Goal: Task Accomplishment & Management: Complete application form

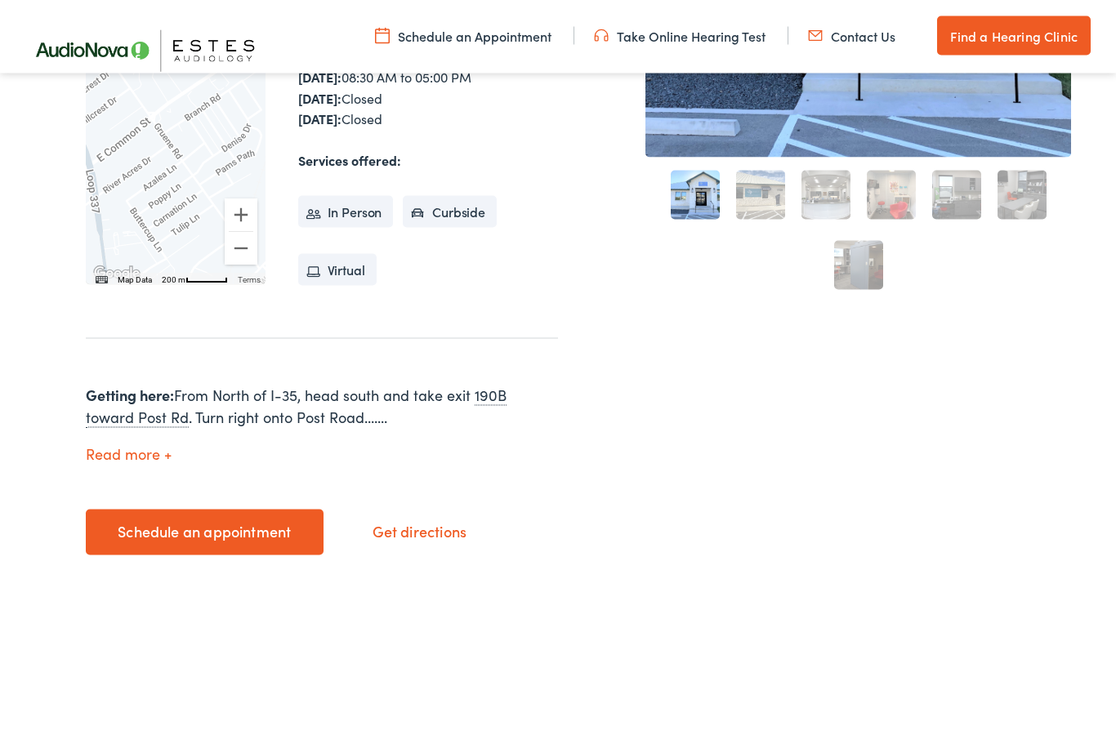
scroll to position [466, 0]
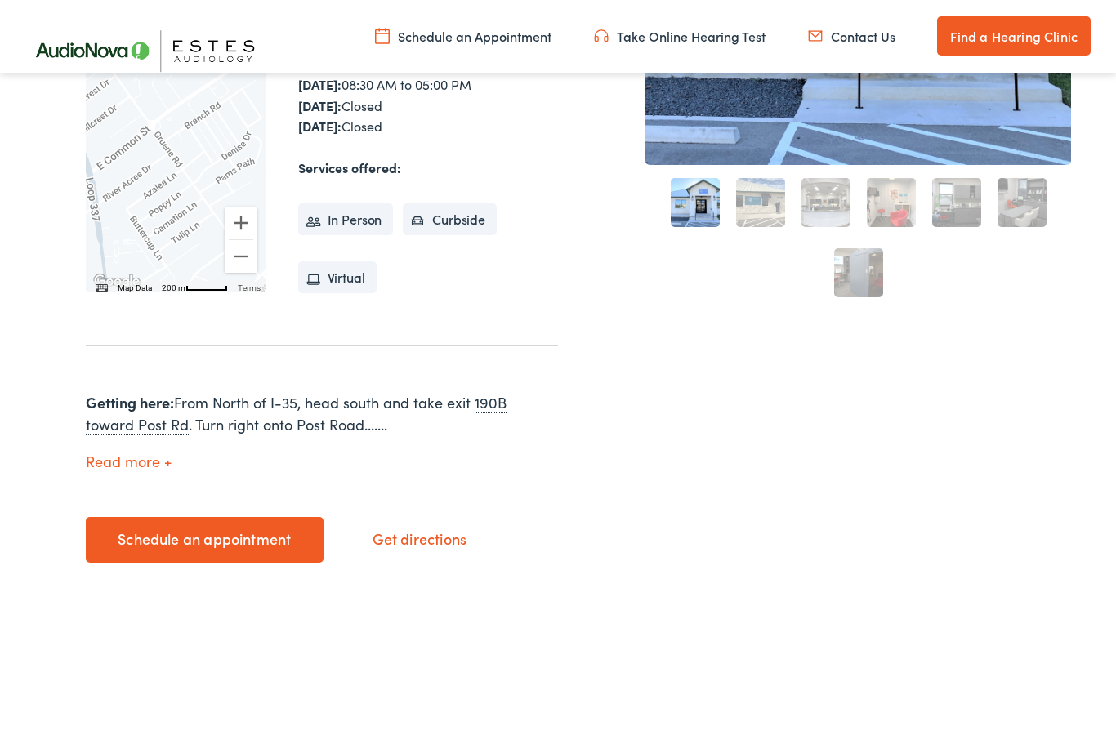
click at [224, 524] on link "Schedule an appointment" at bounding box center [205, 540] width 238 height 46
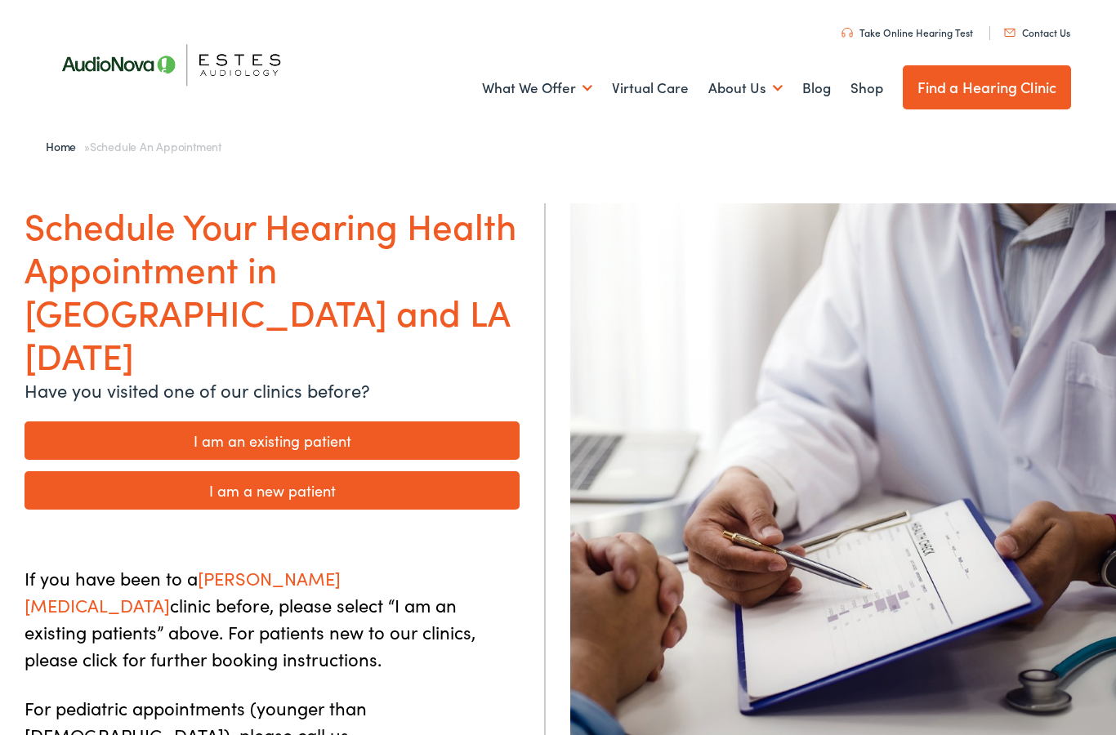
click at [387, 422] on link "I am an existing patient" at bounding box center [272, 441] width 495 height 38
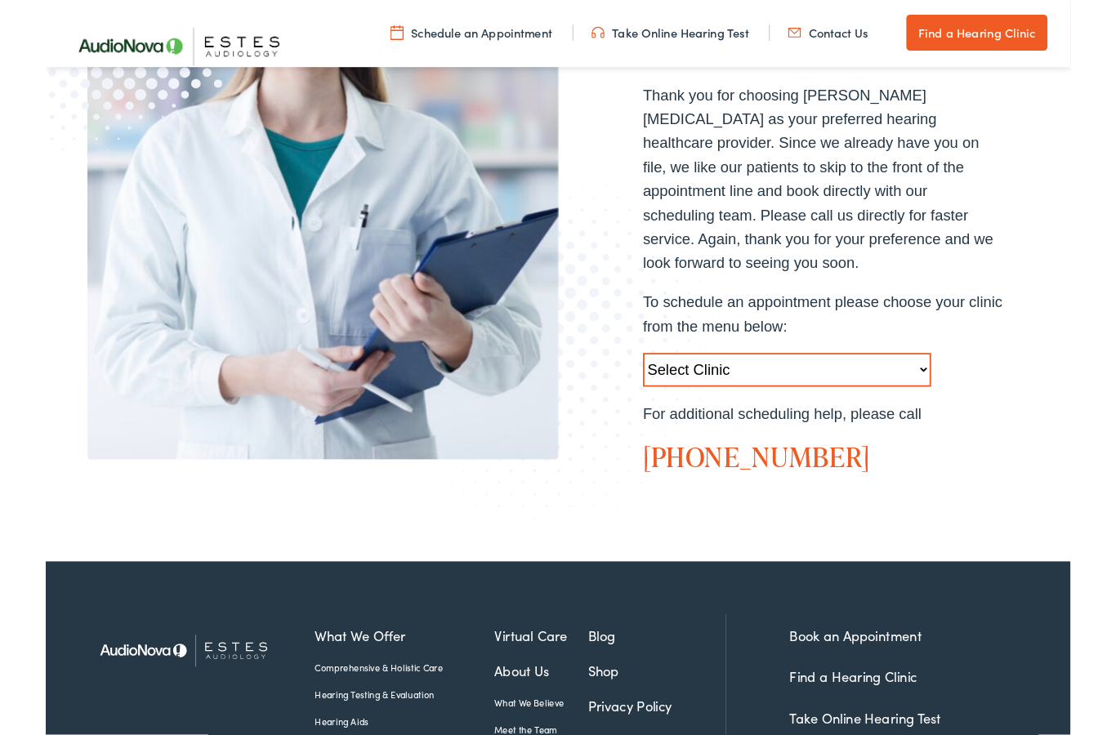
click at [944, 385] on select "Select Clinic Austin-TX-AudioNova 1206 W. 38th Street Boerne-TX-AudioNova 1112 …" at bounding box center [807, 403] width 314 height 37
select select "https://hearlifeagain.alpacaaudiology.com/locations/new-braunfels/"
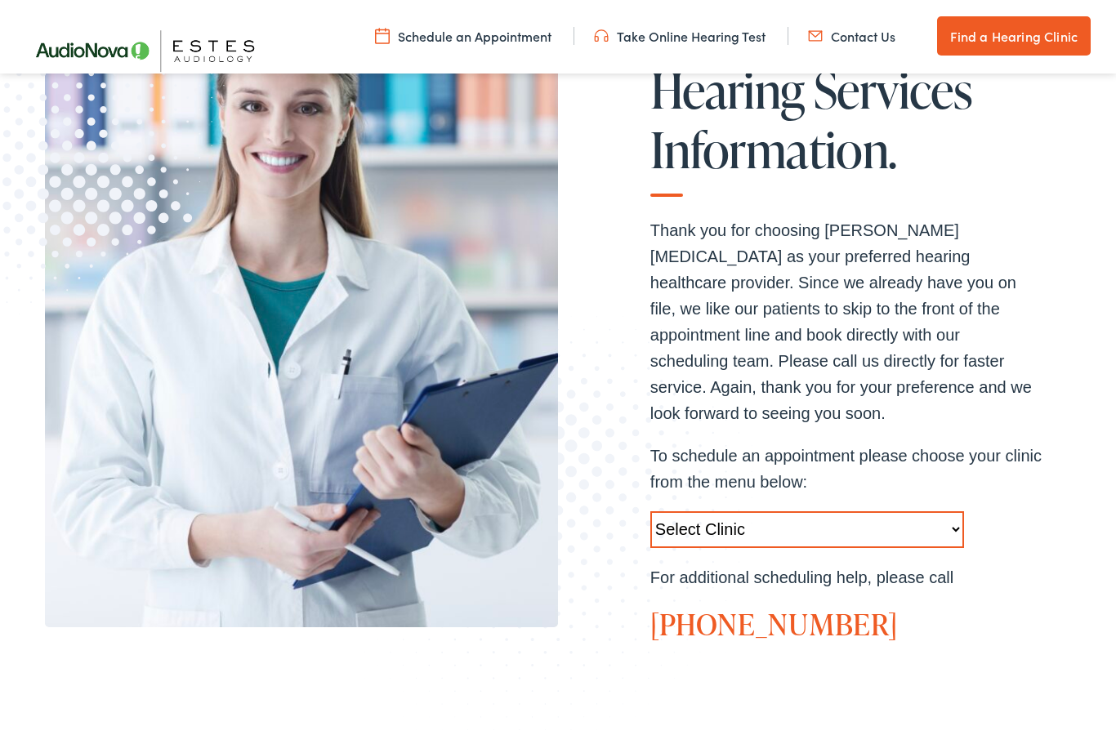
scroll to position [266, 0]
click at [839, 512] on select "Select Clinic [GEOGRAPHIC_DATA]-[GEOGRAPHIC_DATA]-[GEOGRAPHIC_DATA] [STREET_ADD…" at bounding box center [807, 530] width 314 height 37
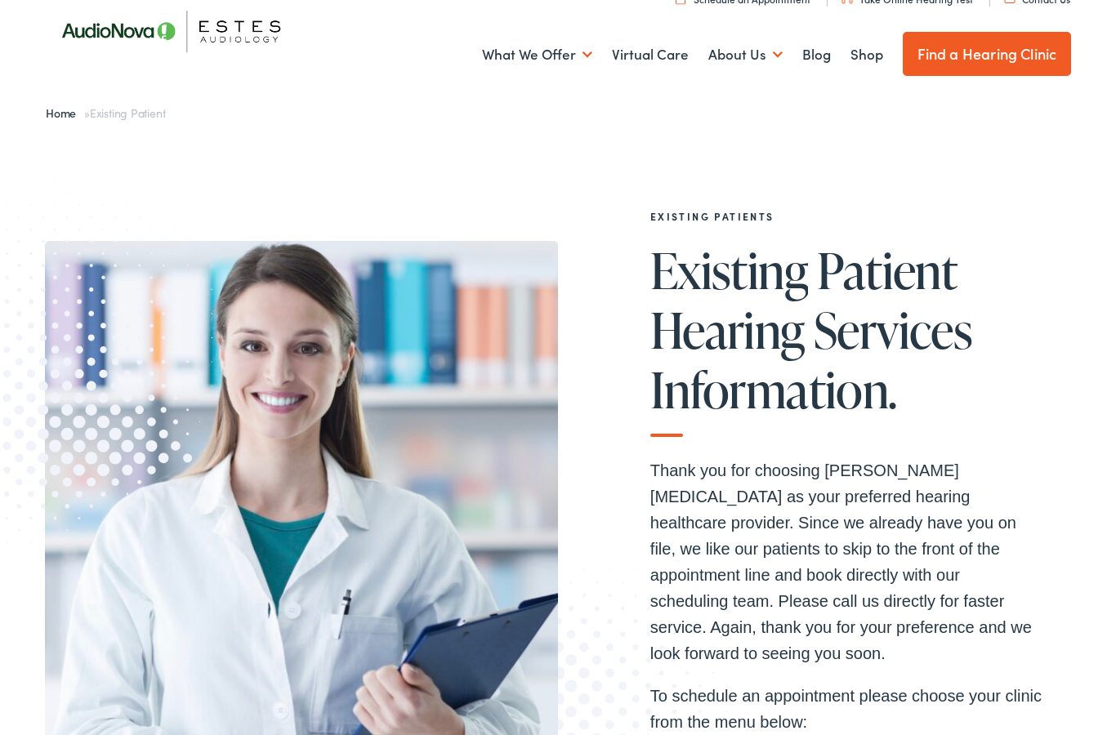
scroll to position [0, 0]
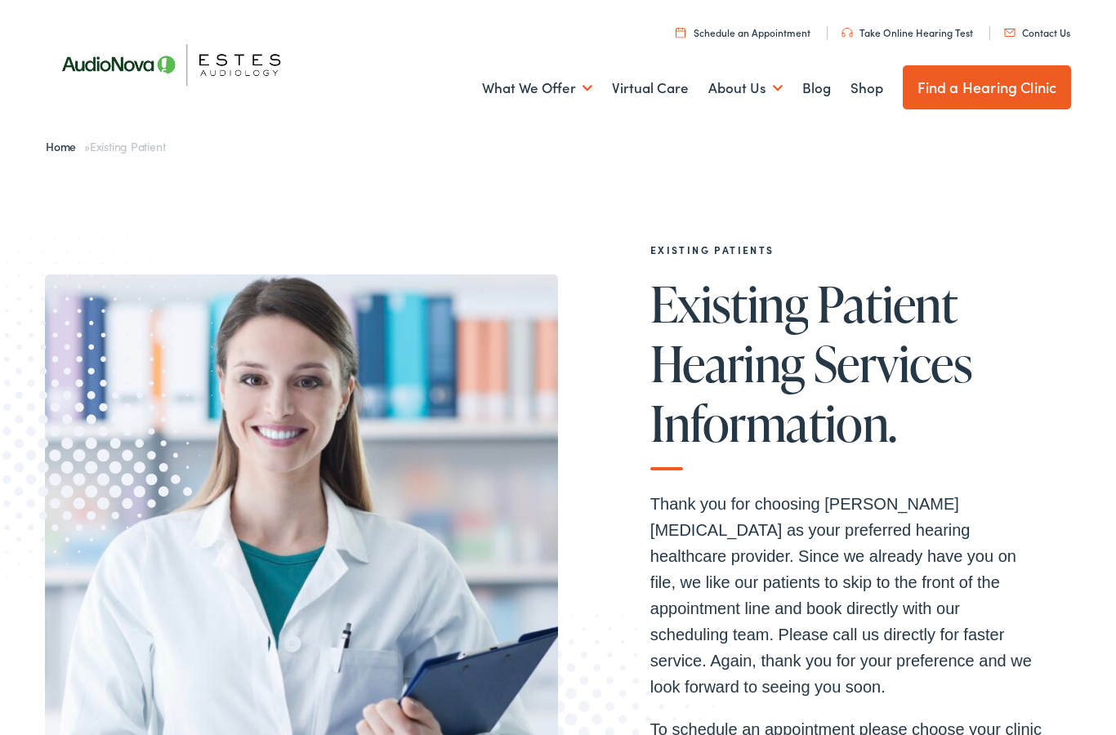
click at [747, 33] on link "Schedule an Appointment" at bounding box center [743, 32] width 135 height 14
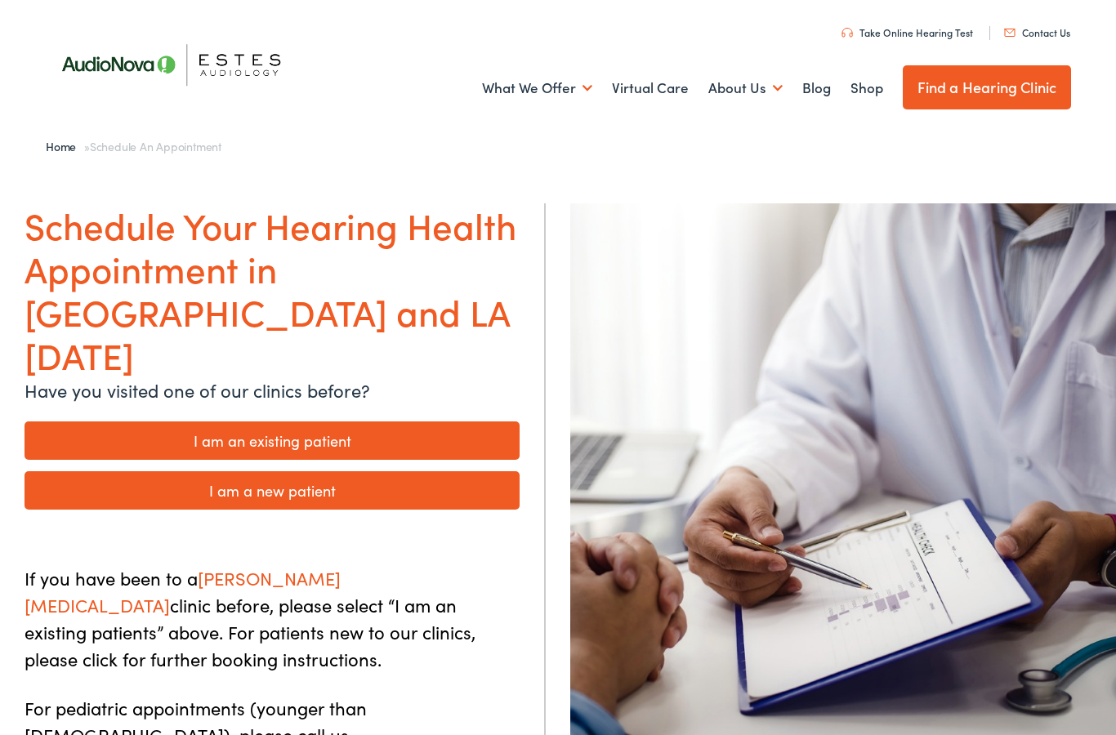
click at [405, 422] on link "I am an existing patient" at bounding box center [272, 441] width 495 height 38
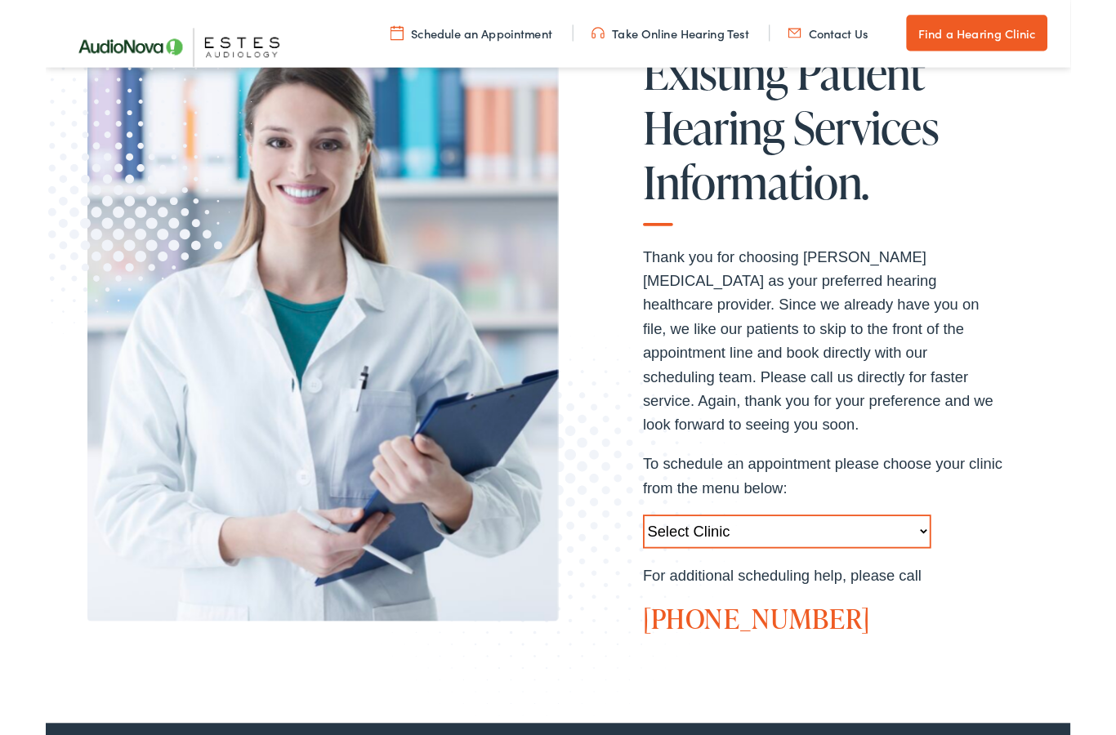
scroll to position [281, 0]
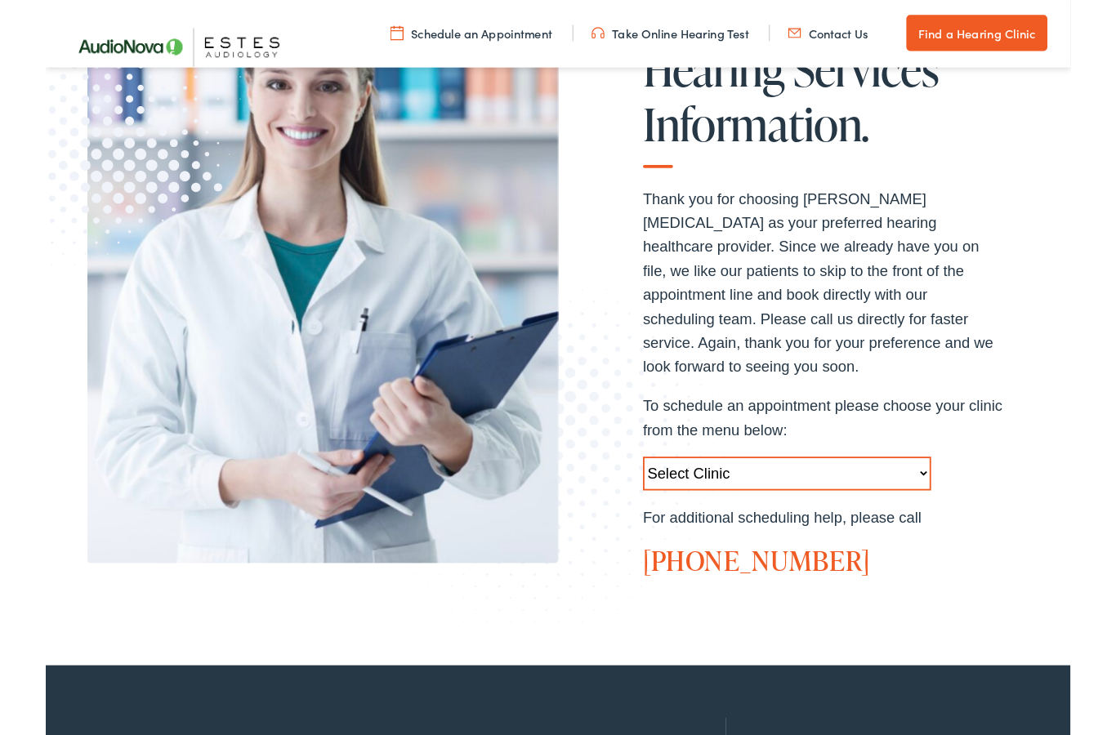
click at [948, 498] on select "Select Clinic [GEOGRAPHIC_DATA]-[GEOGRAPHIC_DATA]-[GEOGRAPHIC_DATA] [STREET_ADD…" at bounding box center [807, 516] width 314 height 37
select select "[URL][DOMAIN_NAME]"
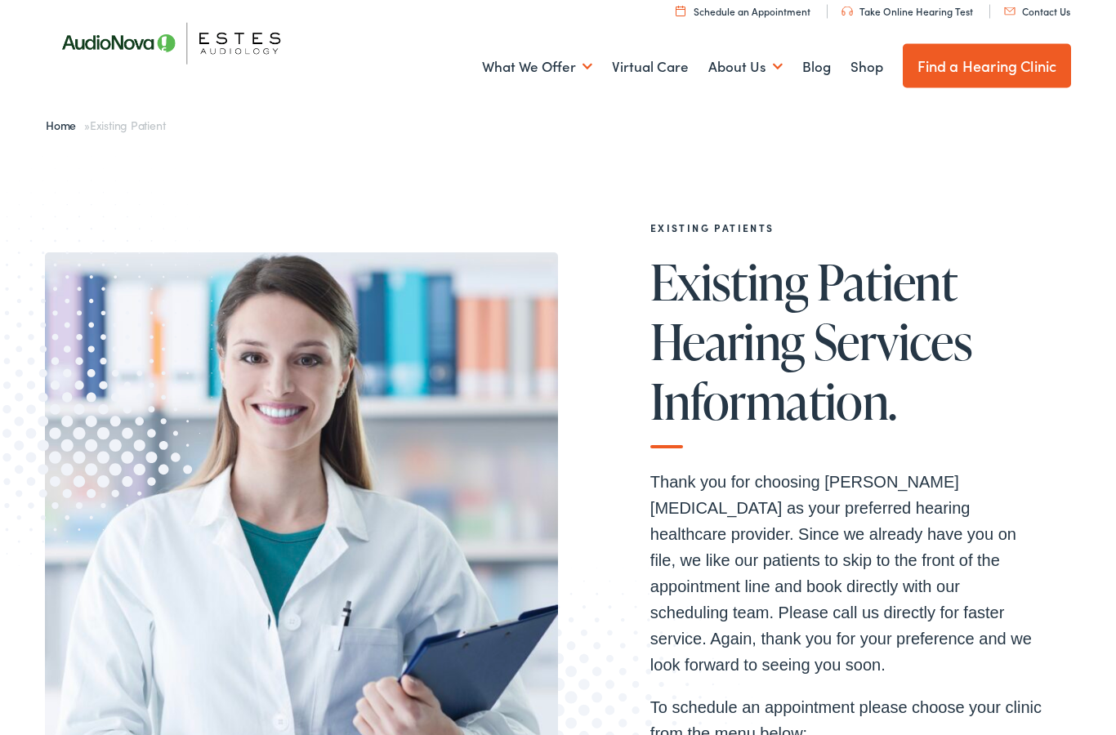
scroll to position [0, 0]
